Goal: Contribute content: Contribute content

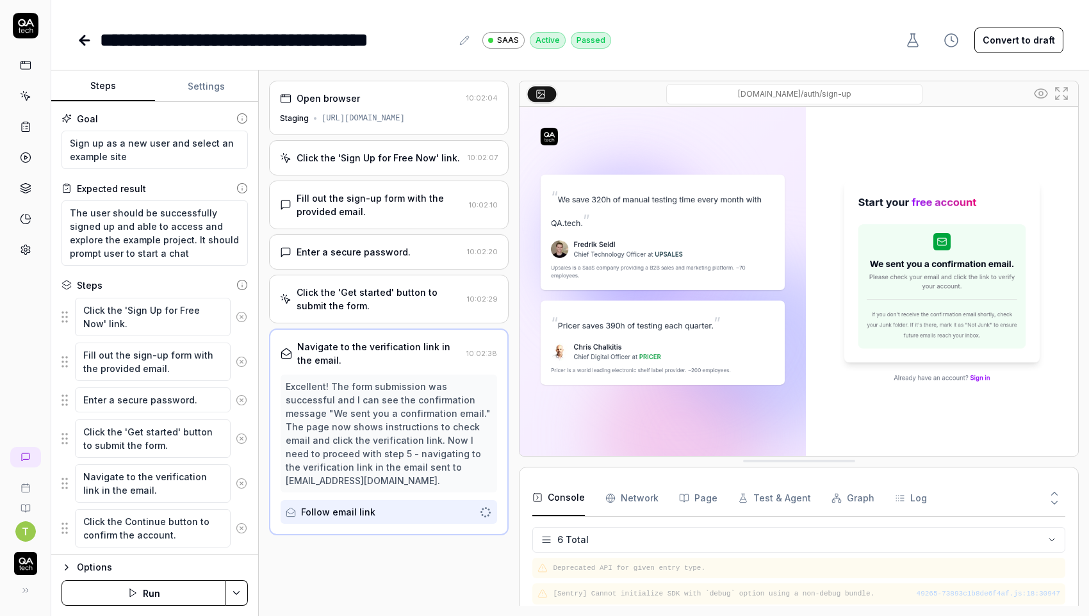
type textarea "*"
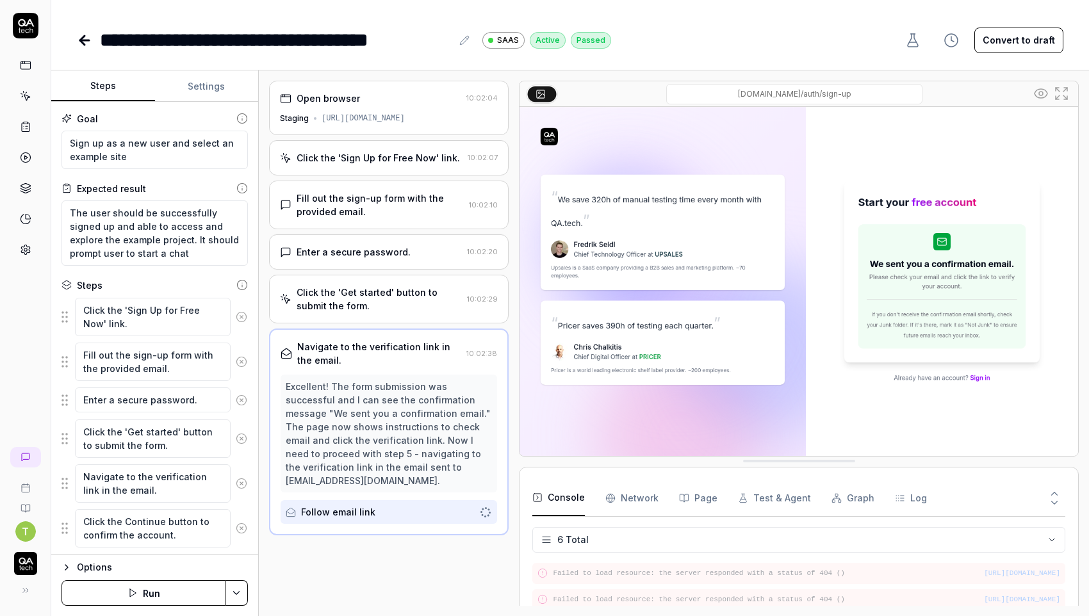
click at [84, 40] on icon at bounding box center [84, 40] width 9 height 0
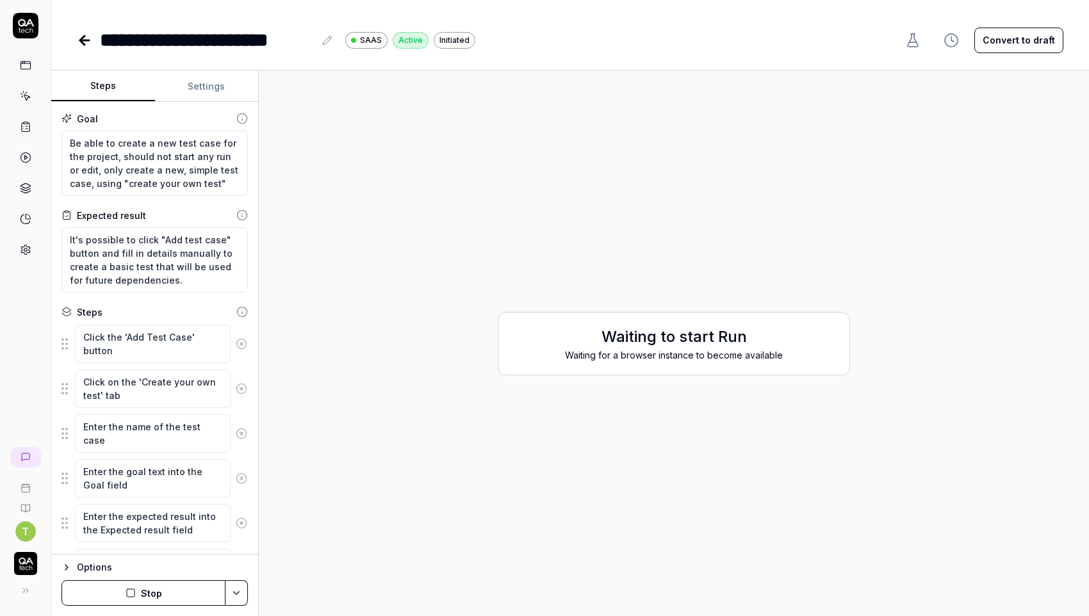
click at [76, 41] on div "**********" at bounding box center [570, 27] width 1038 height 54
click at [493, 236] on div "Waiting to start Run Waiting for a browser instance to become available" at bounding box center [674, 343] width 810 height 525
type textarea "*"
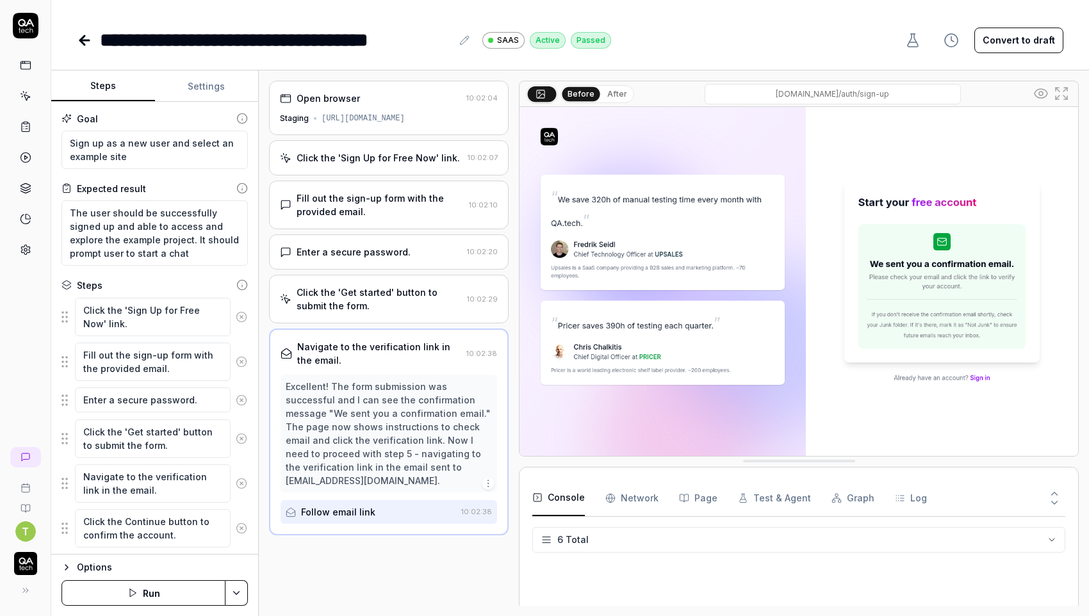
type textarea "*"
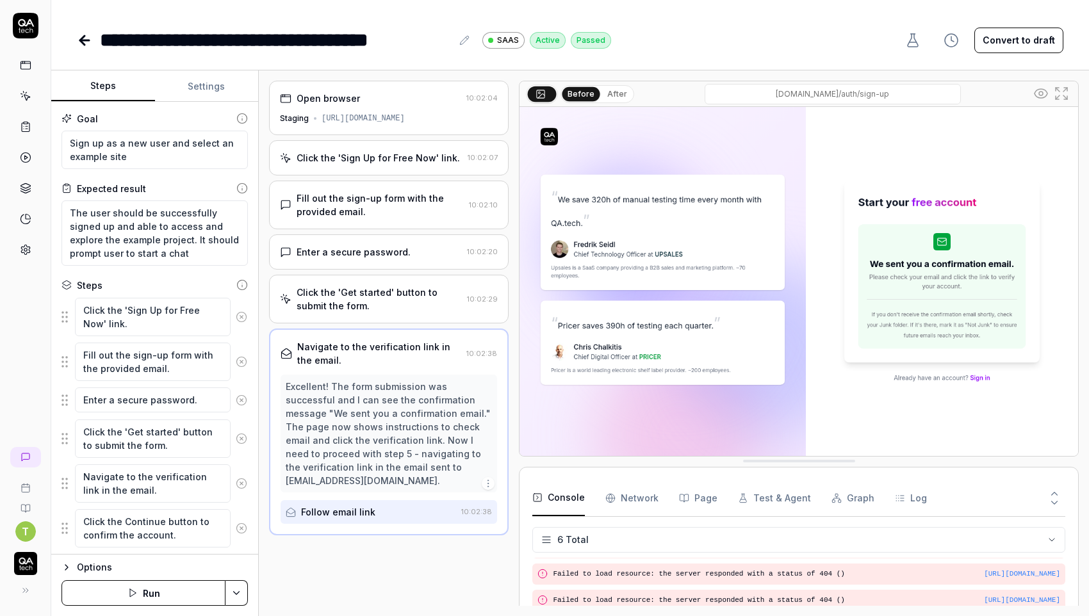
scroll to position [72, 0]
